Goal: Transaction & Acquisition: Purchase product/service

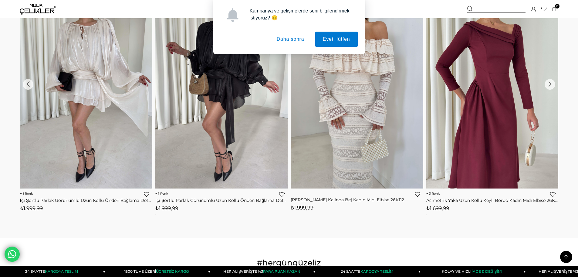
scroll to position [820, 0]
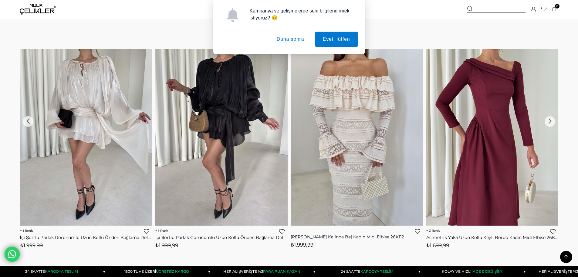
click at [490, 104] on img at bounding box center [492, 137] width 132 height 176
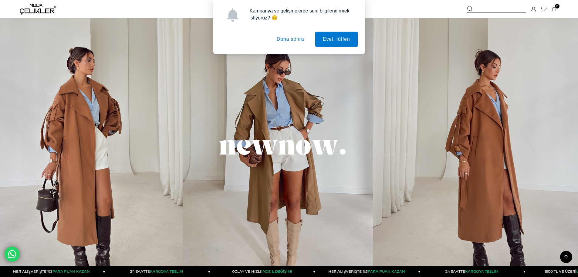
scroll to position [455, 0]
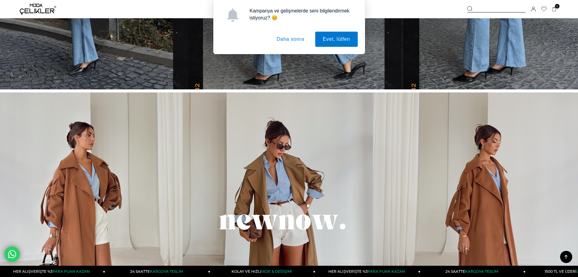
click at [290, 37] on button "Daha sonra" at bounding box center [290, 39] width 43 height 15
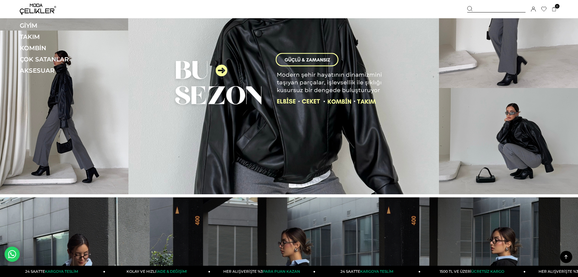
scroll to position [0, 0]
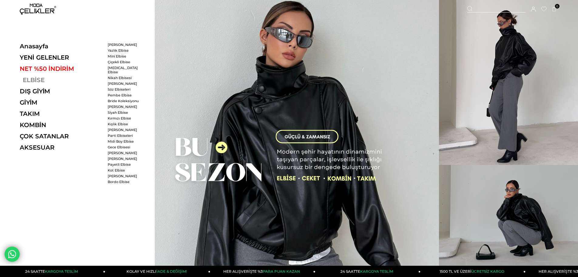
click at [24, 76] on link "ELBİSE" at bounding box center [61, 79] width 83 height 7
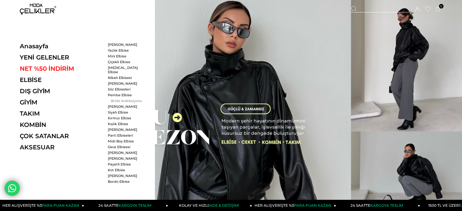
click at [118, 99] on link "Bride Koleksiyonu" at bounding box center [125, 101] width 35 height 4
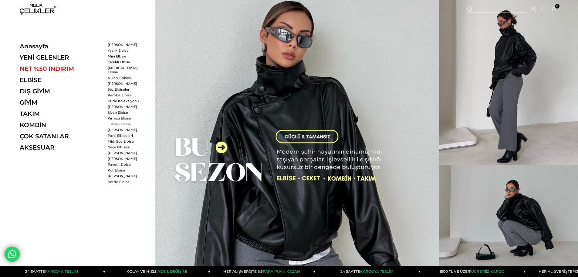
click at [120, 122] on link "Kışlık Elbise" at bounding box center [125, 124] width 35 height 4
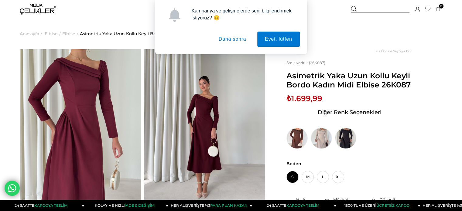
click at [232, 41] on button "Daha sonra" at bounding box center [232, 39] width 43 height 15
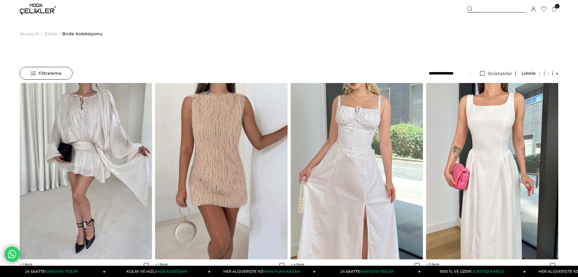
click at [53, 34] on span "Elbise" at bounding box center [51, 33] width 13 height 31
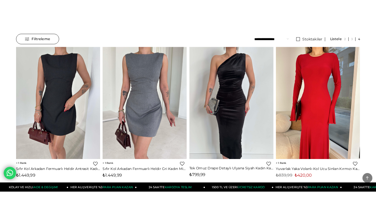
scroll to position [19, 0]
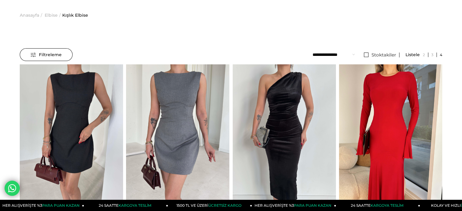
click at [50, 15] on span "Elbise" at bounding box center [51, 15] width 13 height 31
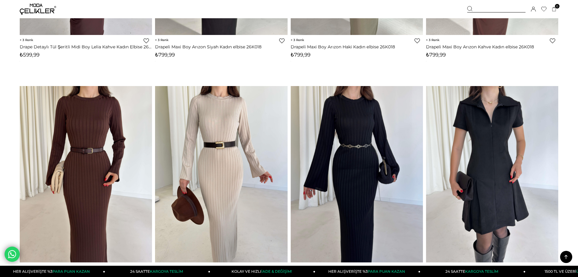
scroll to position [4553, 0]
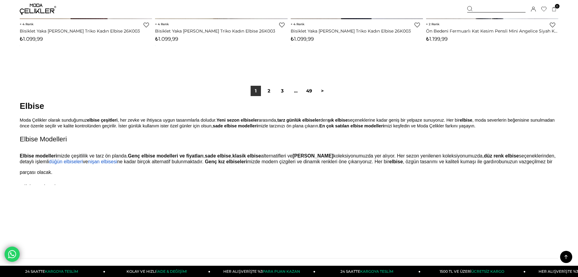
click at [268, 101] on div "1 2 3 ... 49 >" at bounding box center [289, 90] width 539 height 41
click at [268, 92] on link "2" at bounding box center [269, 91] width 10 height 10
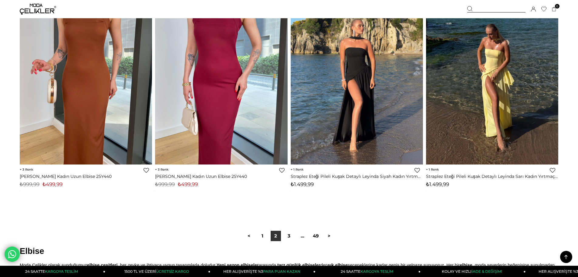
scroll to position [4492, 0]
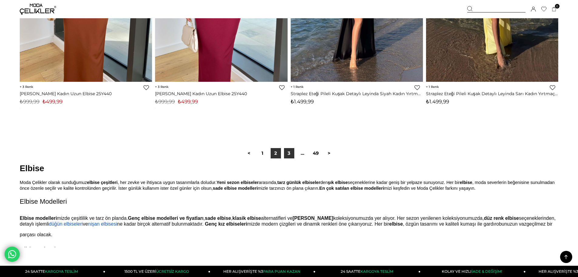
click at [289, 151] on link "3" at bounding box center [289, 153] width 10 height 10
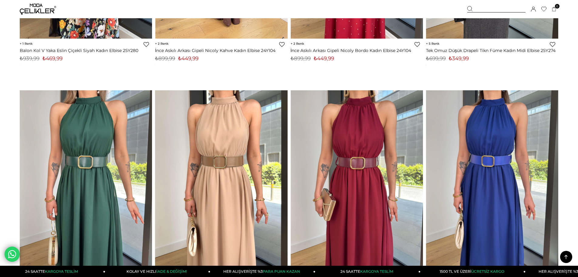
scroll to position [4471, 0]
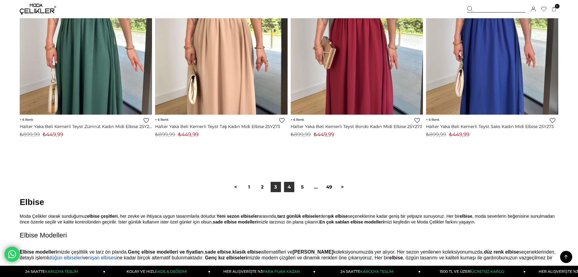
click at [289, 183] on link "4" at bounding box center [289, 187] width 10 height 10
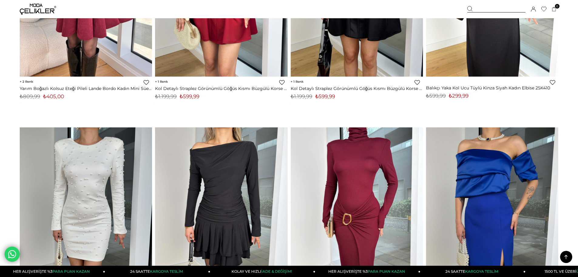
scroll to position [4189, 0]
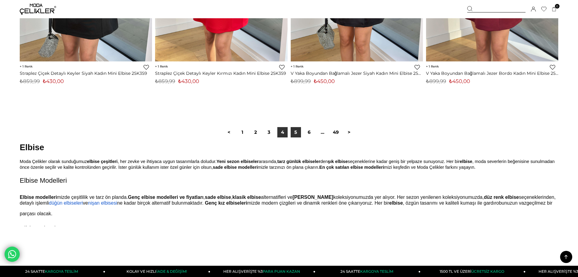
click at [296, 133] on link "5" at bounding box center [296, 132] width 10 height 10
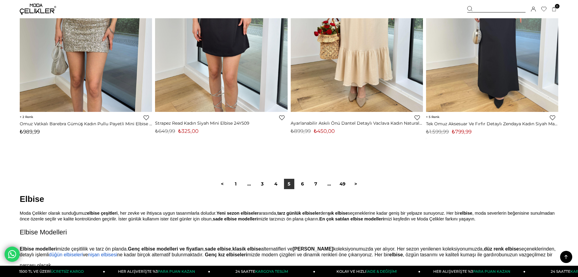
scroll to position [4614, 0]
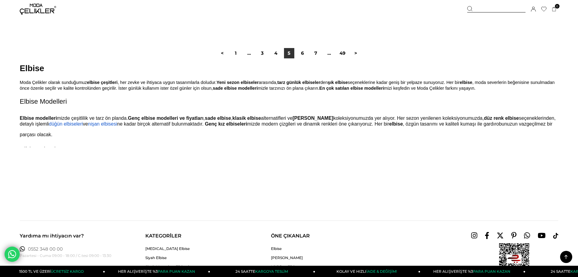
click at [300, 53] on link "6" at bounding box center [302, 53] width 10 height 10
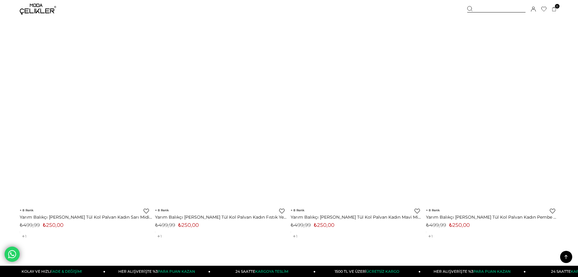
scroll to position [3892, 0]
